Goal: Understand process/instructions: Learn about a topic

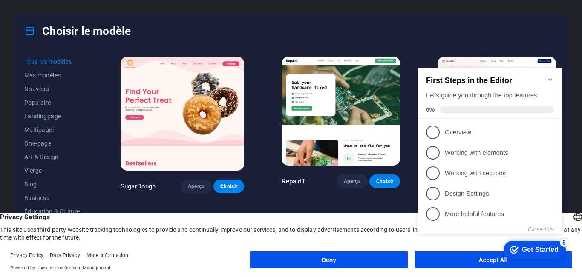
click at [287, 25] on div "Choisir le modèle" at bounding box center [291, 31] width 554 height 34
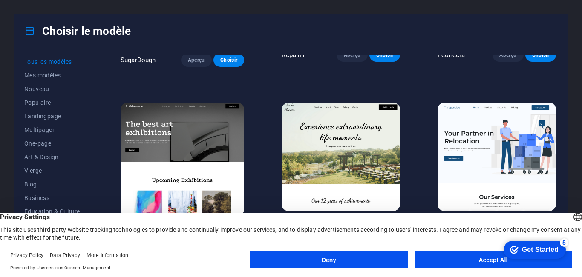
scroll to position [128, 0]
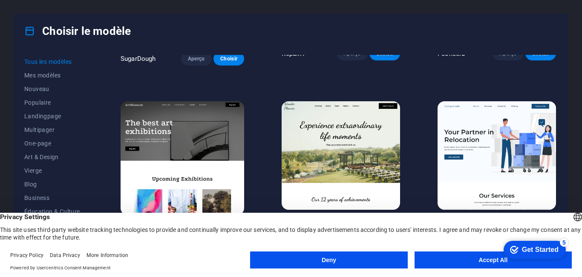
click div "checkmark Get Started 5 First Steps in the Editor Let's guide you through the t…"
click at [481, 259] on button "Accept All" at bounding box center [493, 260] width 157 height 17
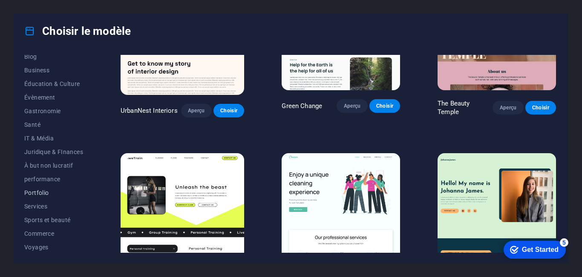
scroll to position [143, 0]
click at [33, 232] on span "Voyages" at bounding box center [53, 232] width 59 height 7
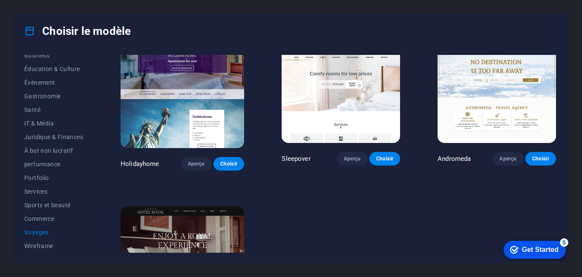
scroll to position [272, 0]
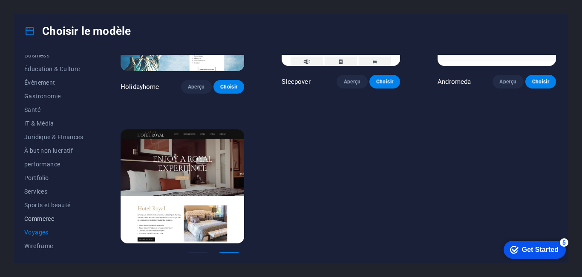
click at [49, 218] on span "Commerce" at bounding box center [53, 219] width 59 height 7
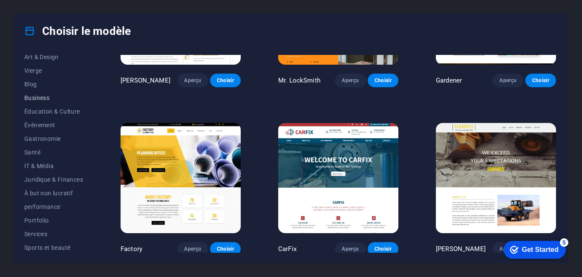
scroll to position [58, 0]
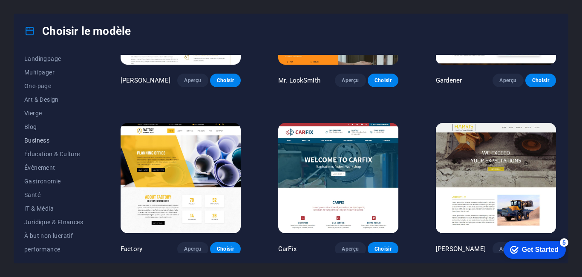
click at [44, 141] on span "Business" at bounding box center [53, 140] width 59 height 7
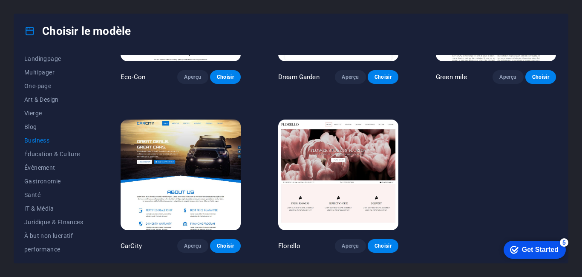
scroll to position [0, 0]
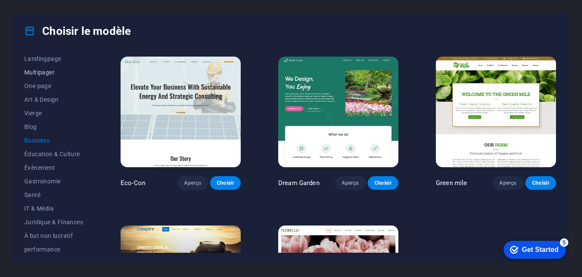
click at [36, 73] on span "Multipager" at bounding box center [53, 72] width 59 height 7
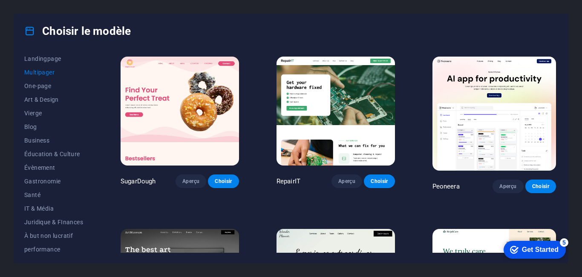
scroll to position [15, 0]
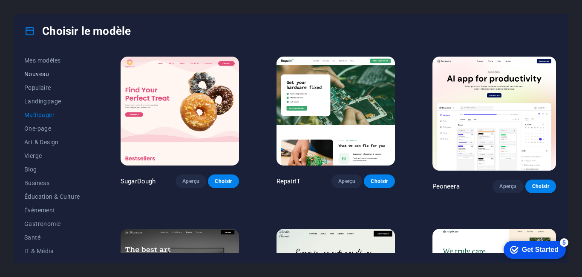
click at [39, 71] on span "Nouveau" at bounding box center [53, 74] width 59 height 7
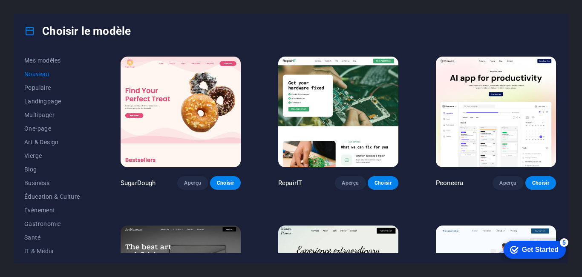
click at [537, 251] on div "Get Started" at bounding box center [540, 250] width 37 height 8
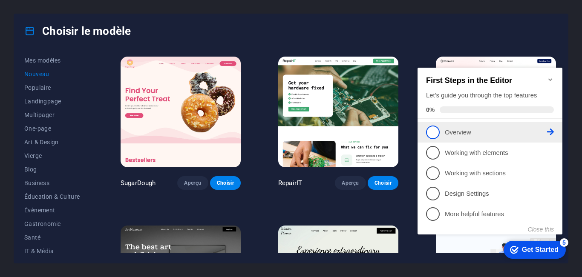
click at [434, 132] on span "1" at bounding box center [433, 133] width 14 height 14
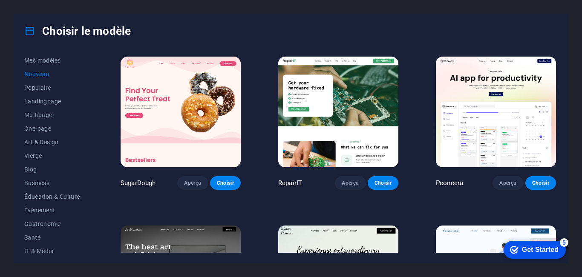
click at [519, 246] on div "checkmark Get Started 5" at bounding box center [534, 250] width 49 height 9
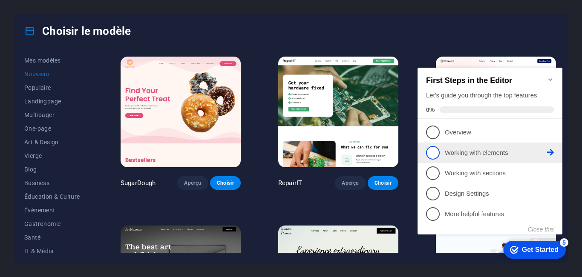
click at [430, 155] on span "2" at bounding box center [433, 153] width 14 height 14
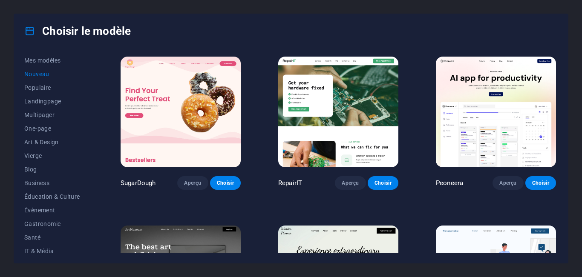
scroll to position [0, 0]
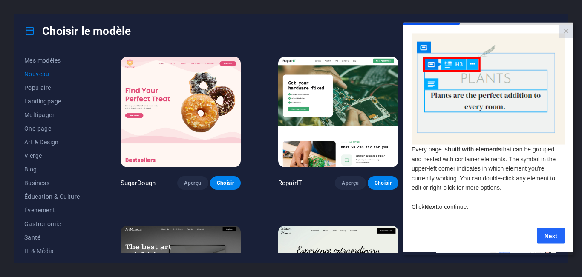
click at [552, 239] on link "Next" at bounding box center [551, 235] width 28 height 15
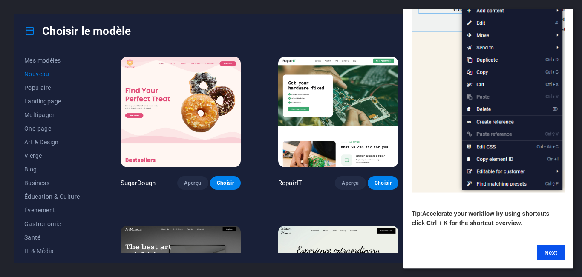
scroll to position [109, 0]
click at [551, 248] on link "Next" at bounding box center [551, 252] width 28 height 15
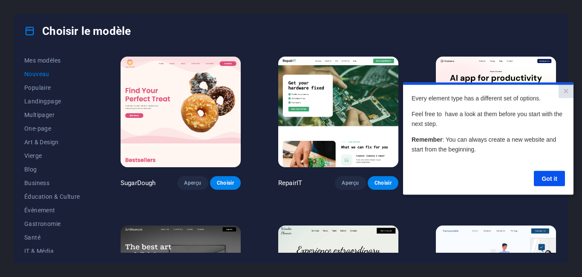
scroll to position [0, 0]
click at [548, 178] on link "Got it" at bounding box center [549, 178] width 31 height 15
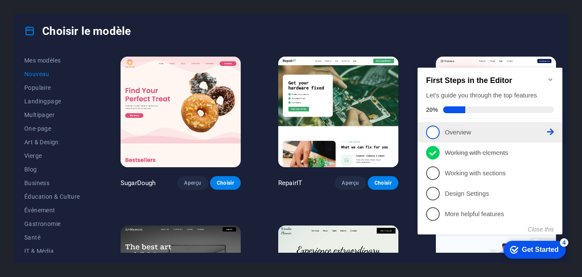
click at [528, 132] on p "Overview - incomplete" at bounding box center [496, 132] width 102 height 9
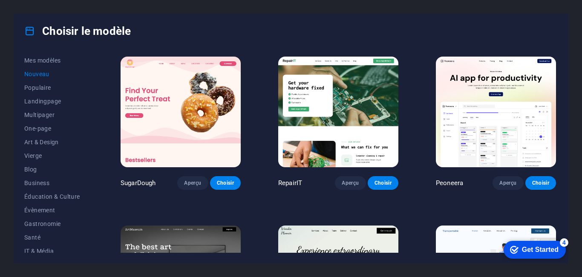
drag, startPoint x: 540, startPoint y: 246, endPoint x: 623, endPoint y: 420, distance: 192.5
click at [540, 246] on div "Get Started" at bounding box center [540, 250] width 37 height 8
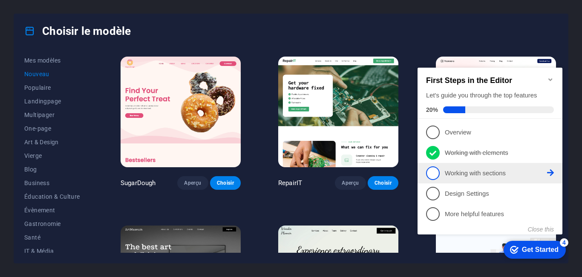
click at [435, 173] on span "3" at bounding box center [433, 174] width 14 height 14
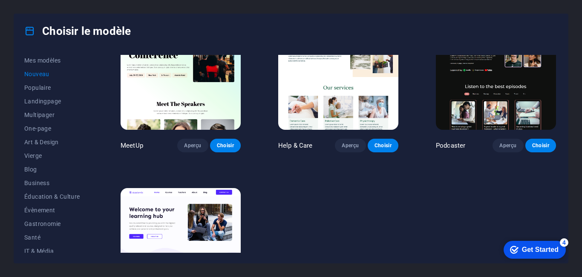
scroll to position [608, 0]
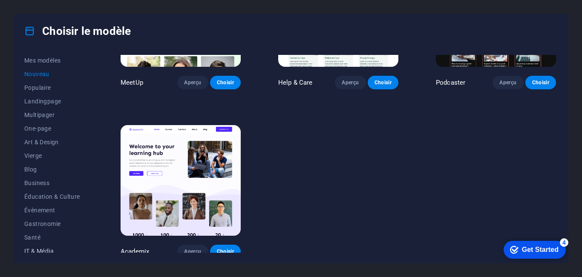
click at [60, 250] on span "IT & Média" at bounding box center [53, 251] width 59 height 7
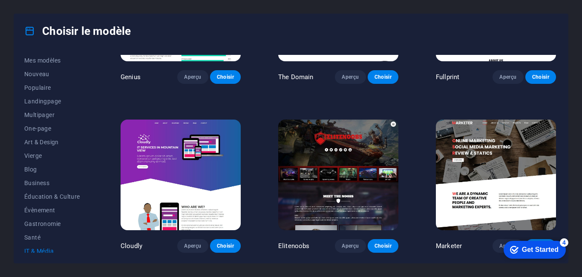
scroll to position [440, 0]
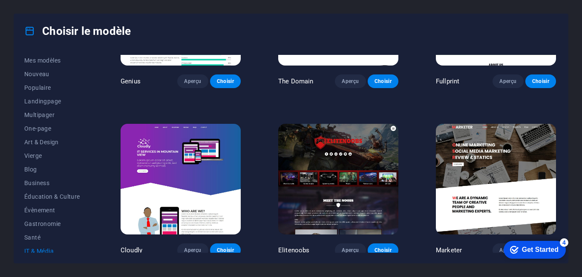
click at [195, 185] on img at bounding box center [181, 179] width 120 height 111
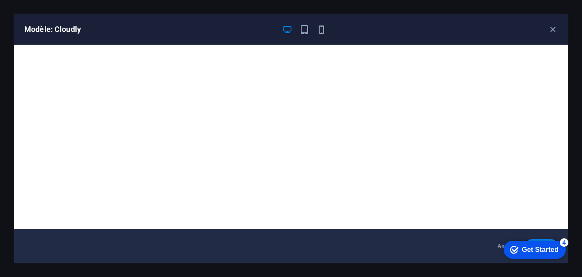
click at [321, 31] on icon "button" at bounding box center [322, 30] width 10 height 10
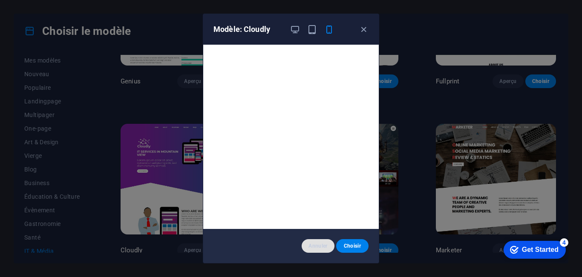
click at [318, 245] on span "Annuler" at bounding box center [318, 246] width 19 height 7
